Goal: Task Accomplishment & Management: Manage account settings

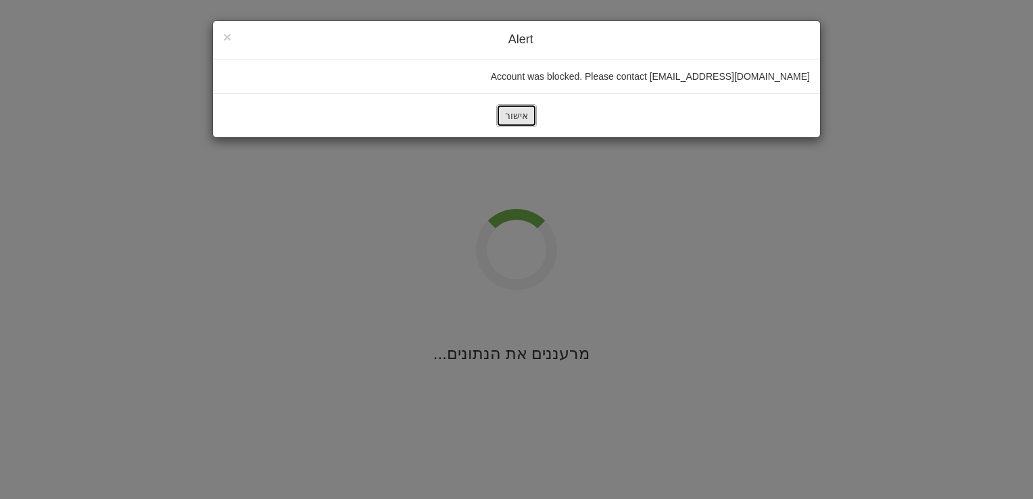
click at [521, 116] on button "אישור" at bounding box center [516, 115] width 41 height 23
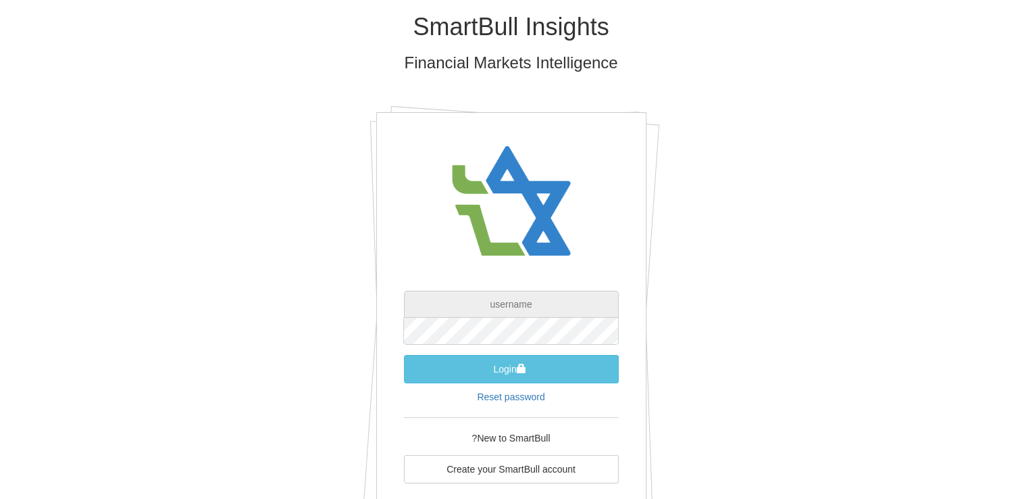
type input "[EMAIL_ADDRESS][DOMAIN_NAME]"
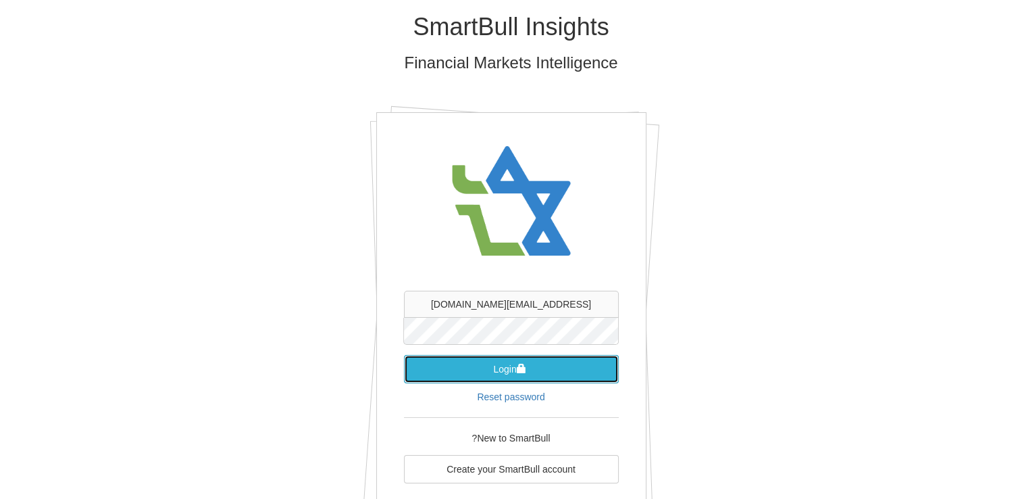
click at [511, 370] on button "Login" at bounding box center [511, 369] width 215 height 28
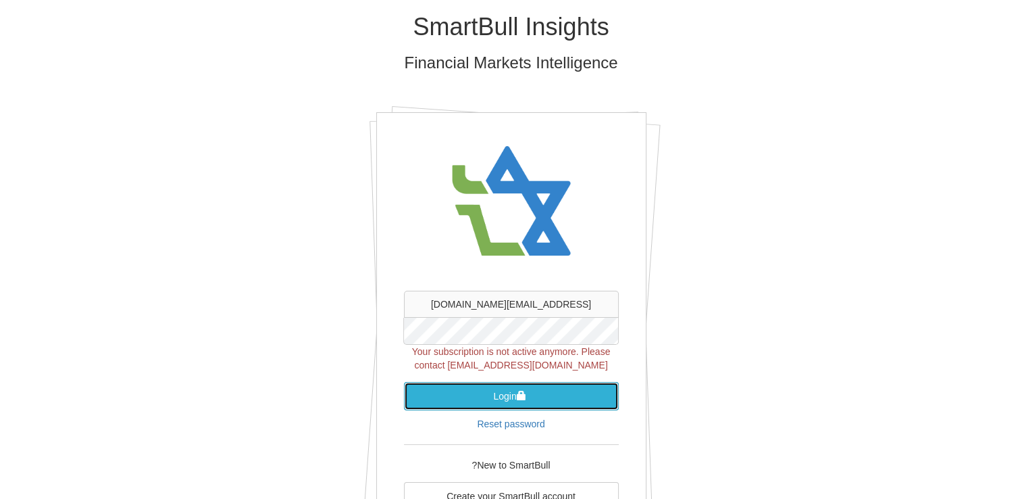
click at [514, 399] on button "Login" at bounding box center [511, 396] width 215 height 28
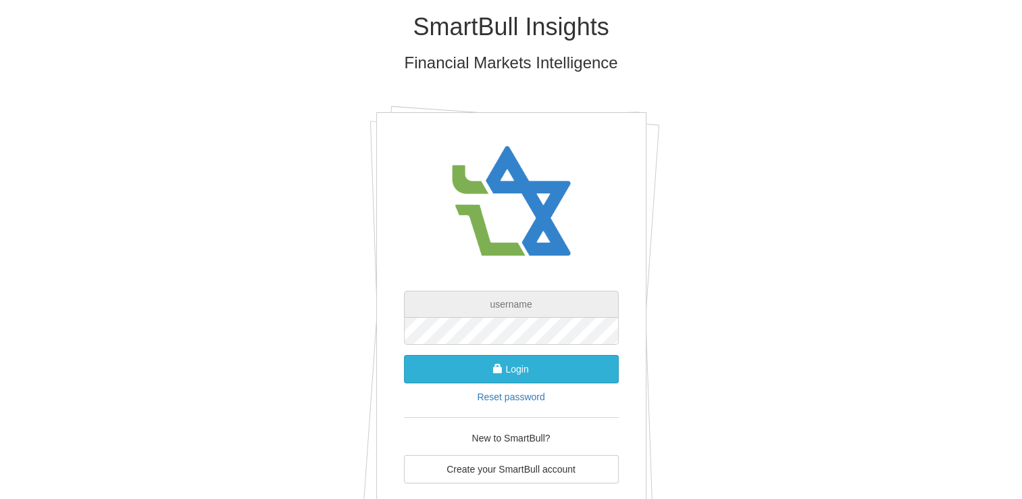
type input "[EMAIL_ADDRESS][DOMAIN_NAME]"
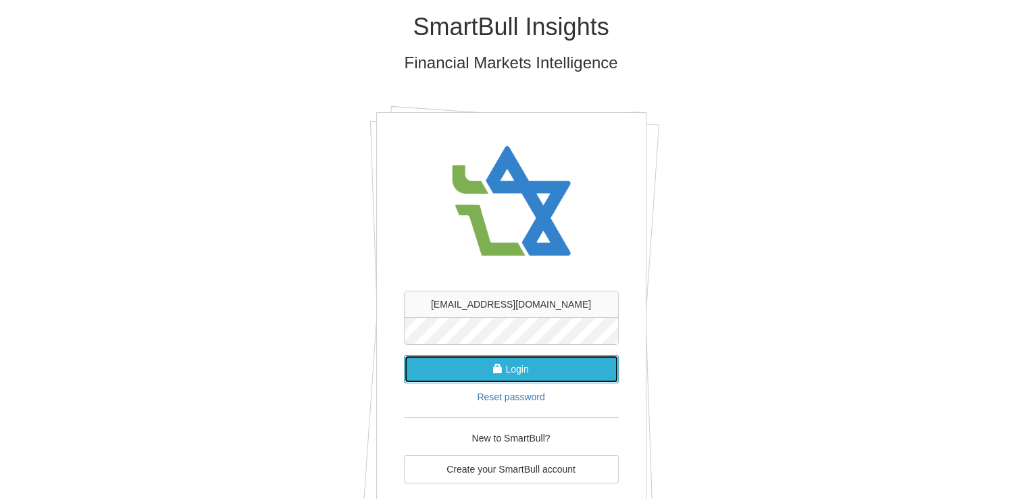
click at [527, 364] on button "Login" at bounding box center [511, 369] width 215 height 28
